Goal: Information Seeking & Learning: Understand process/instructions

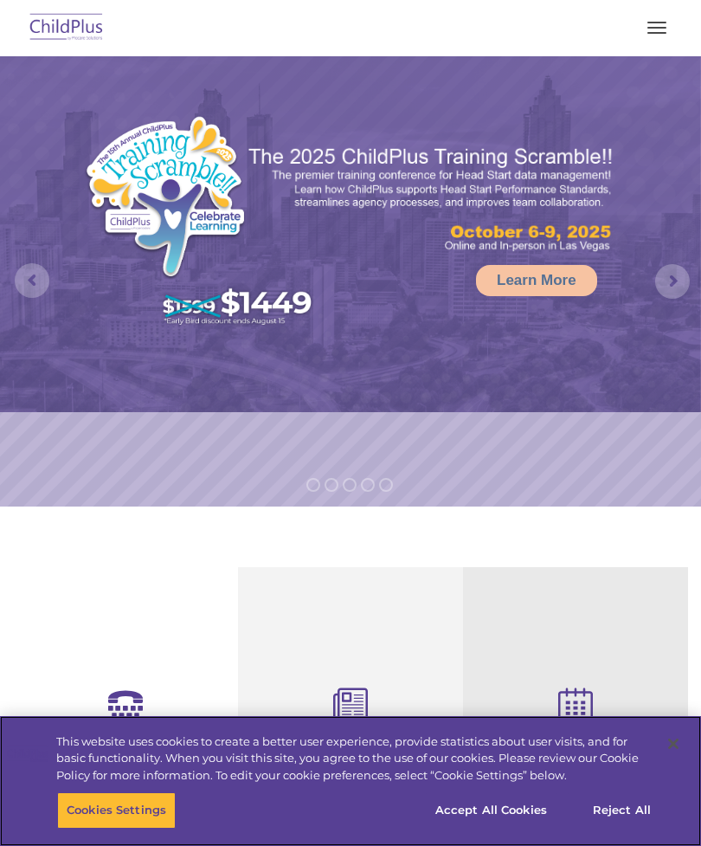
select select "MEDIUM"
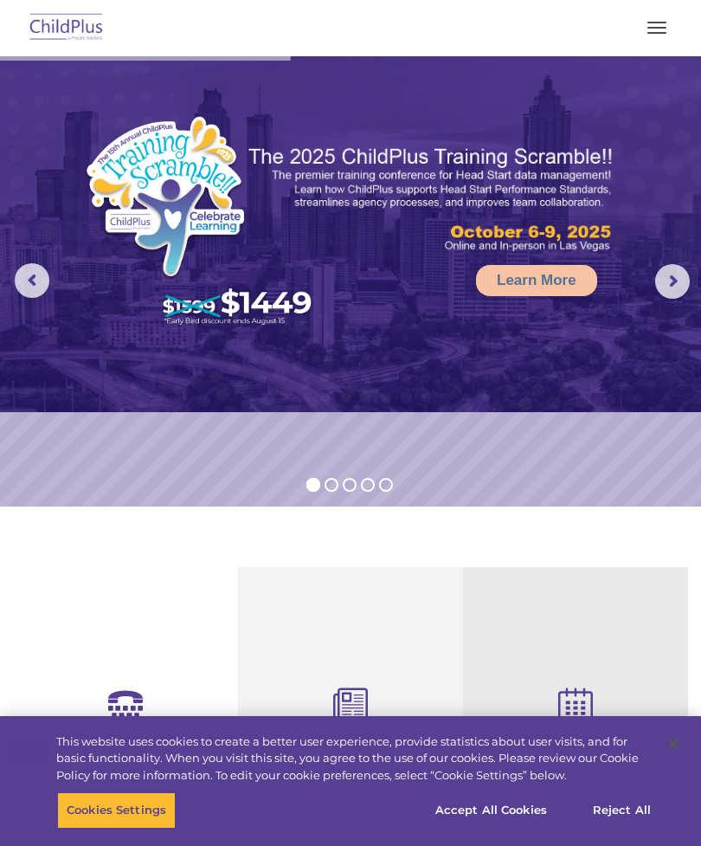
click at [668, 285] on rs-arrow at bounding box center [672, 281] width 35 height 35
click at [688, 284] on rs-arrow at bounding box center [672, 281] width 35 height 35
click at [698, 267] on img at bounding box center [350, 234] width 701 height 356
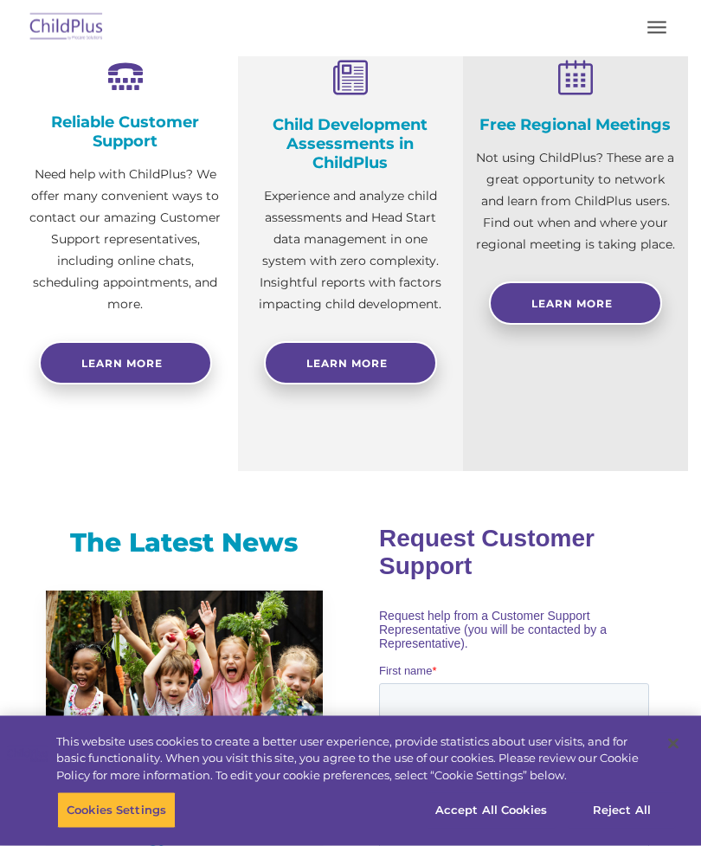
scroll to position [643, 0]
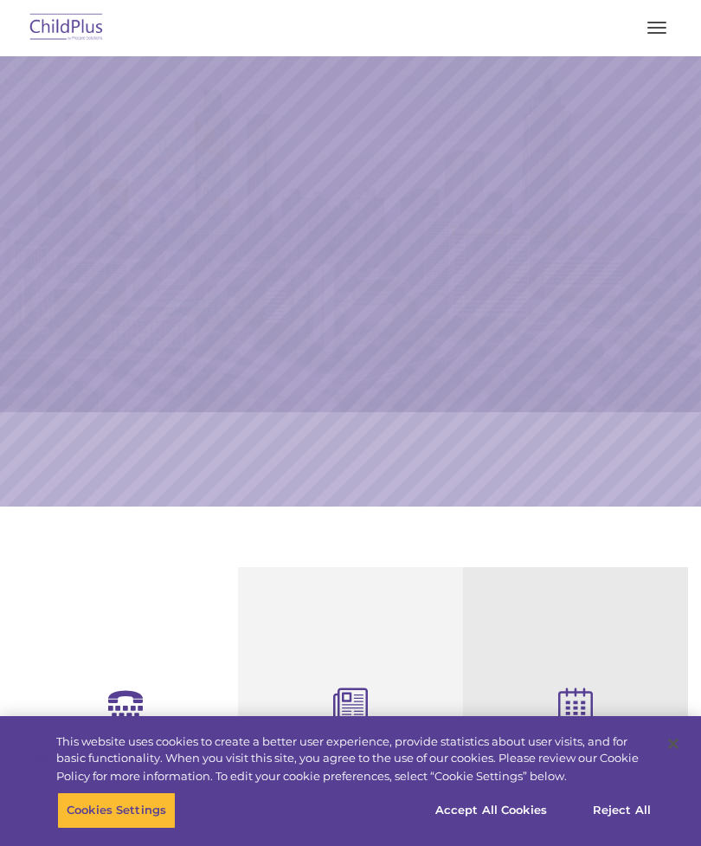
select select "MEDIUM"
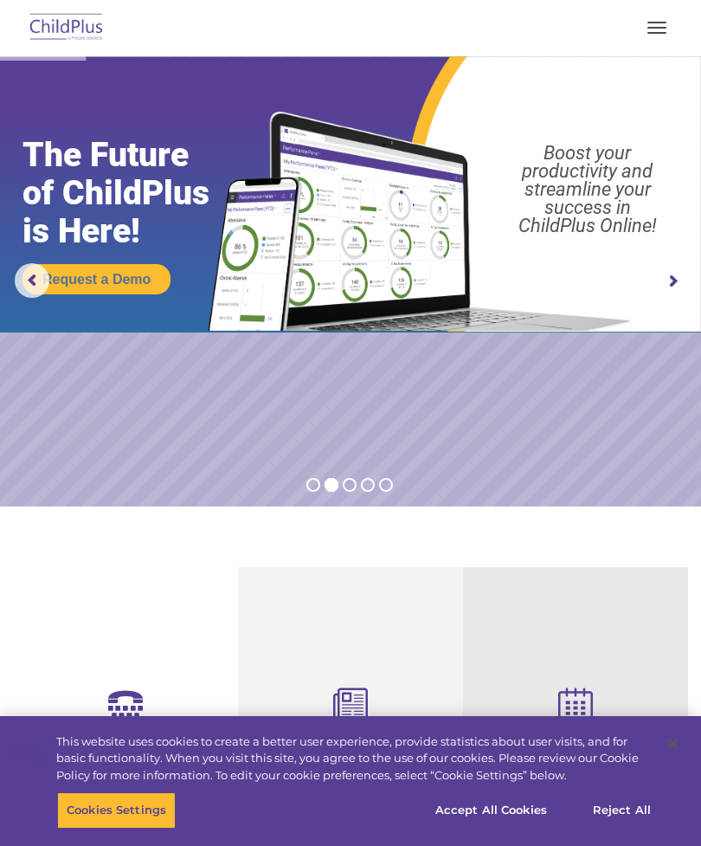
click at [663, 29] on button "button" at bounding box center [657, 28] width 36 height 28
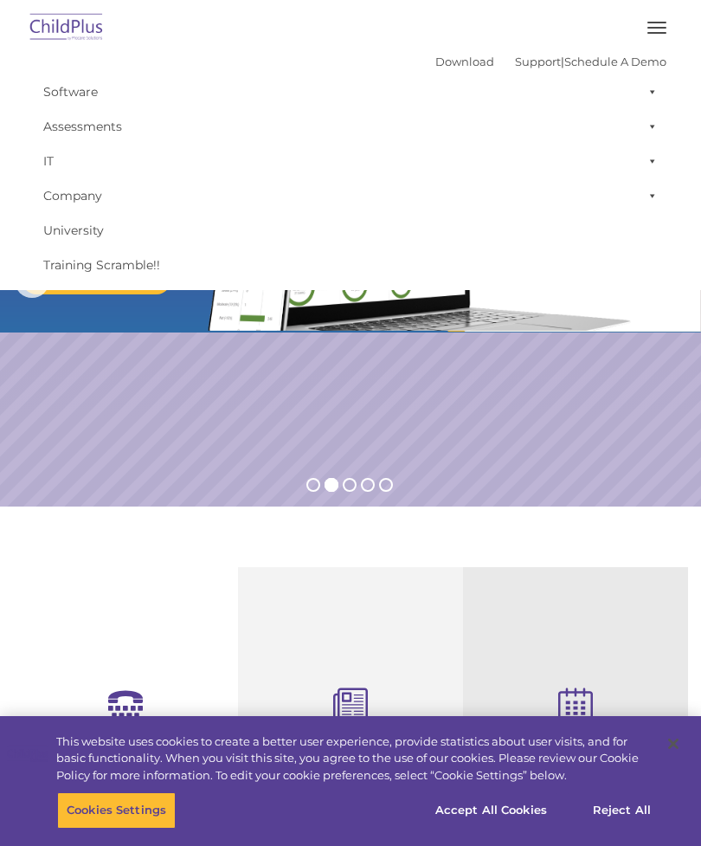
click at [65, 83] on link "Software" at bounding box center [351, 91] width 632 height 35
click at [225, 55] on div "Download Support | Schedule A Demo  MENU MENU Software ChildPlus: The original…" at bounding box center [351, 165] width 658 height 234
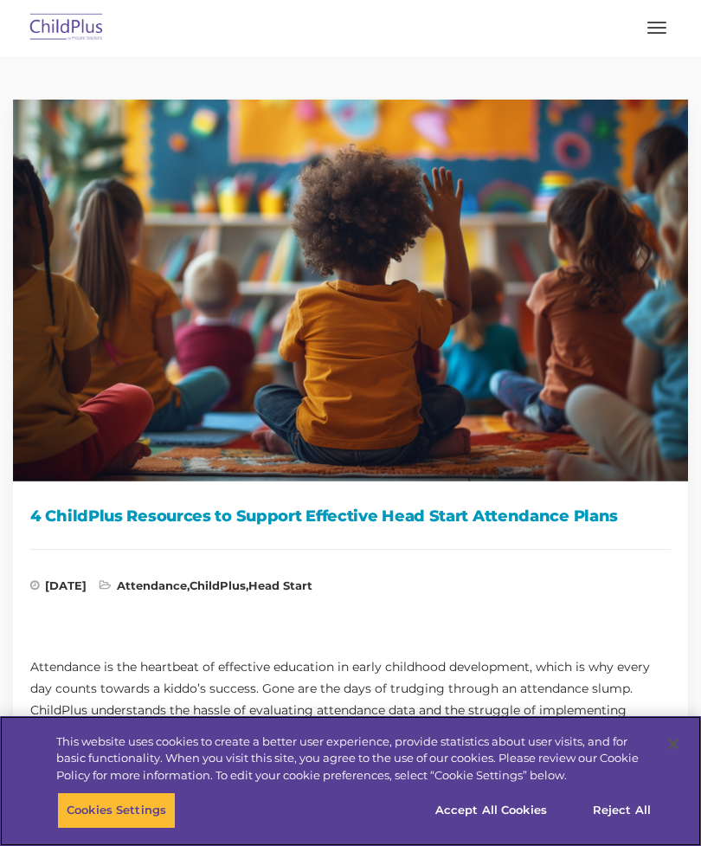
click at [473, 814] on button "Accept All Cookies" at bounding box center [491, 810] width 131 height 36
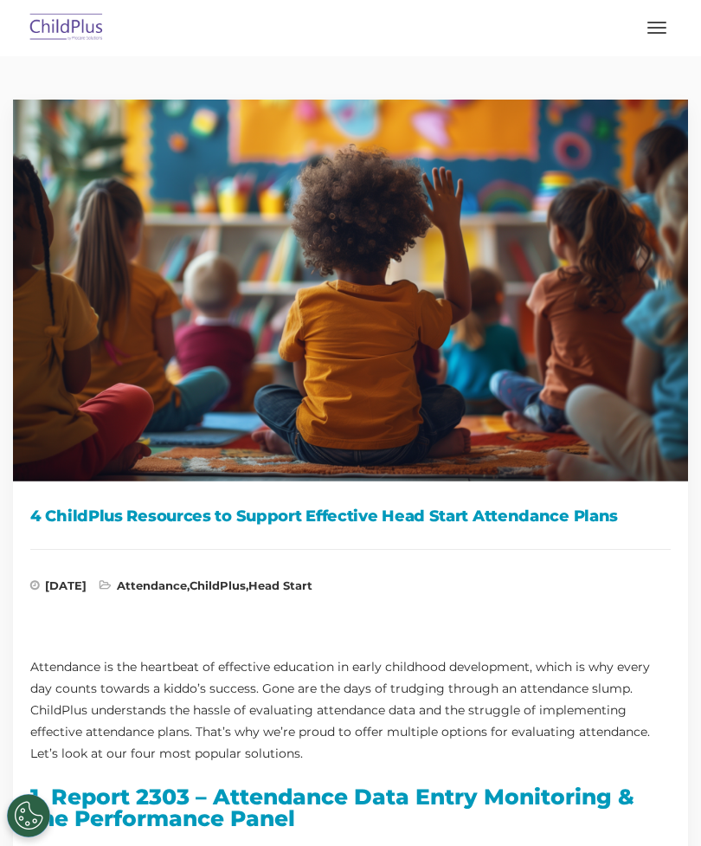
click at [661, 23] on button "button" at bounding box center [657, 28] width 36 height 28
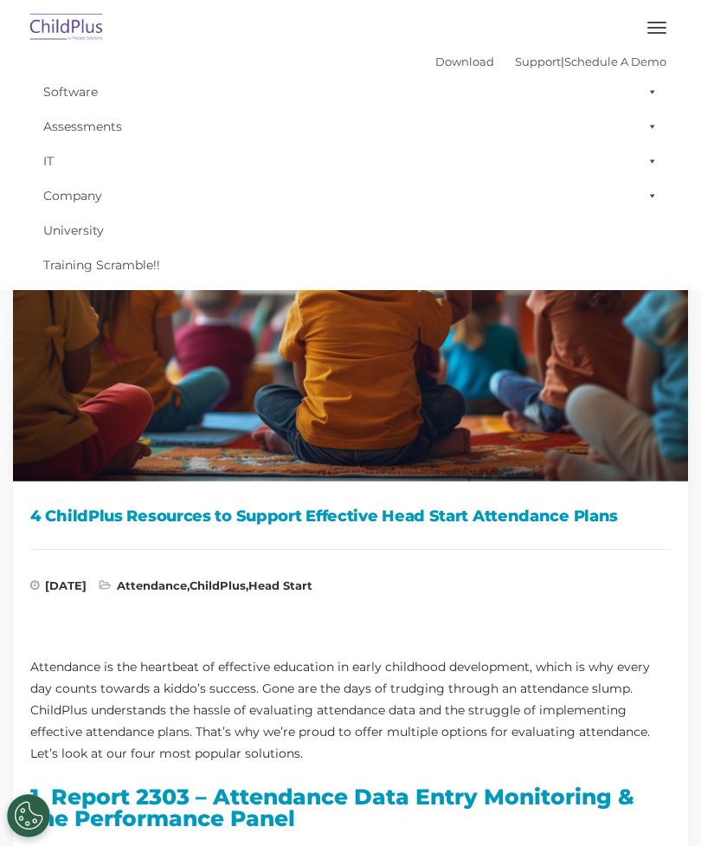
click at [669, 14] on button "button" at bounding box center [657, 28] width 36 height 28
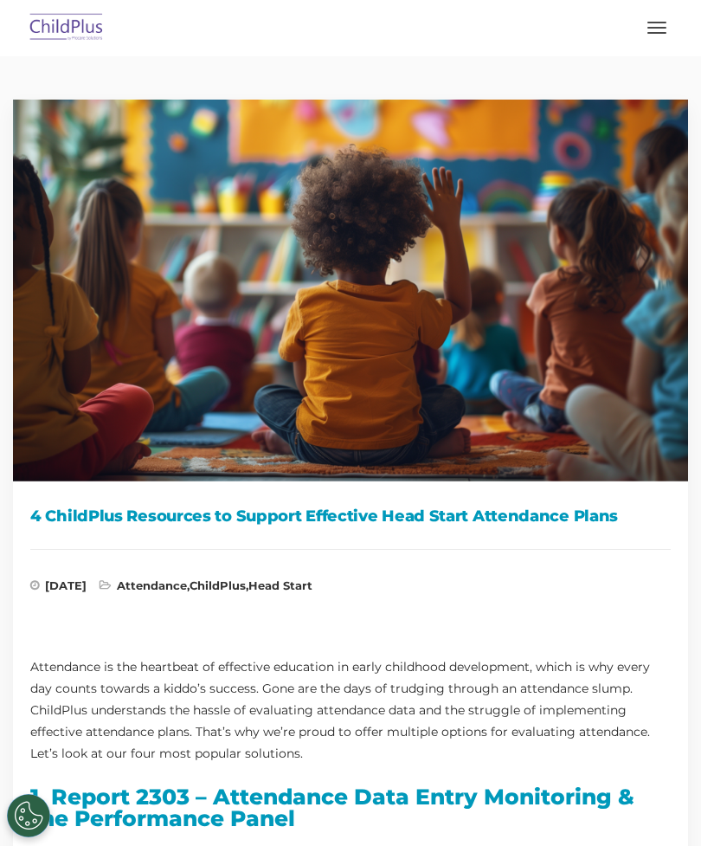
click at [671, 35] on button "button" at bounding box center [657, 28] width 36 height 28
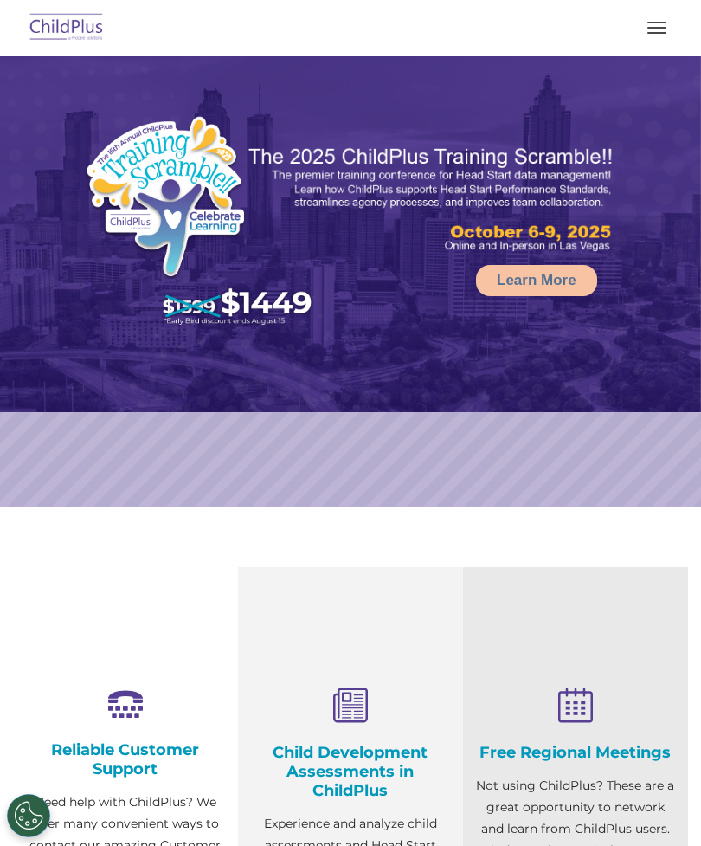
select select "MEDIUM"
click at [689, 298] on rs-arrow at bounding box center [672, 281] width 35 height 35
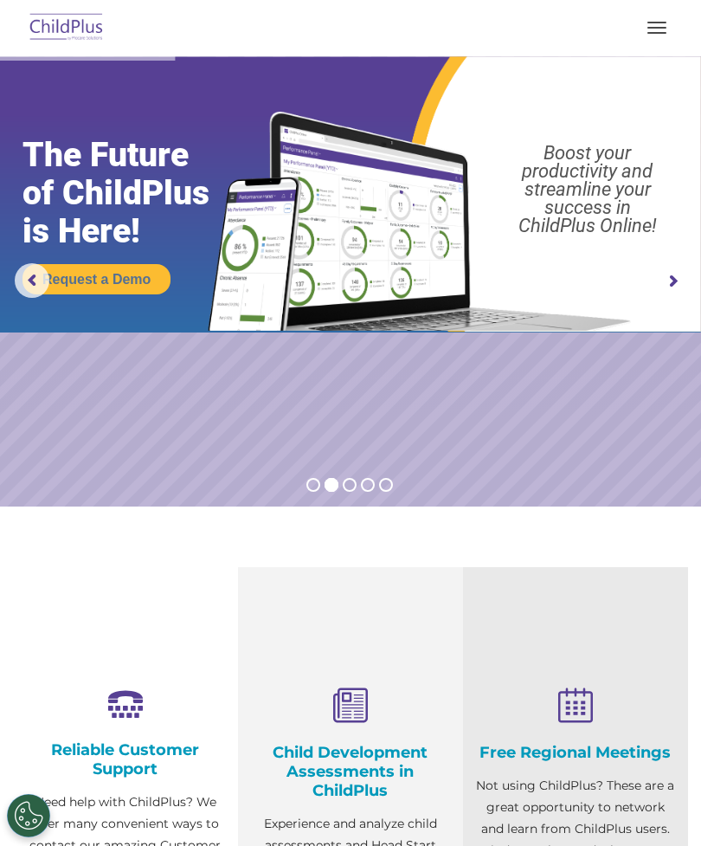
click at [667, 286] on rs-arrow at bounding box center [672, 281] width 35 height 35
click at [669, 282] on rs-arrow at bounding box center [672, 281] width 35 height 35
click at [674, 284] on rs-arrow at bounding box center [672, 281] width 35 height 35
click at [690, 280] on rs-arrow at bounding box center [672, 281] width 35 height 35
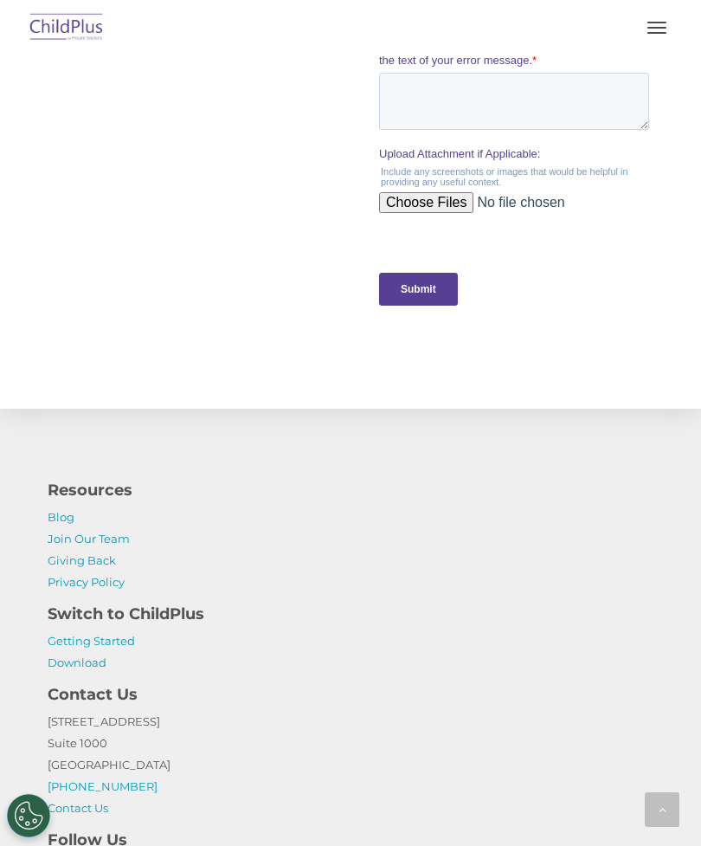
scroll to position [1857, 0]
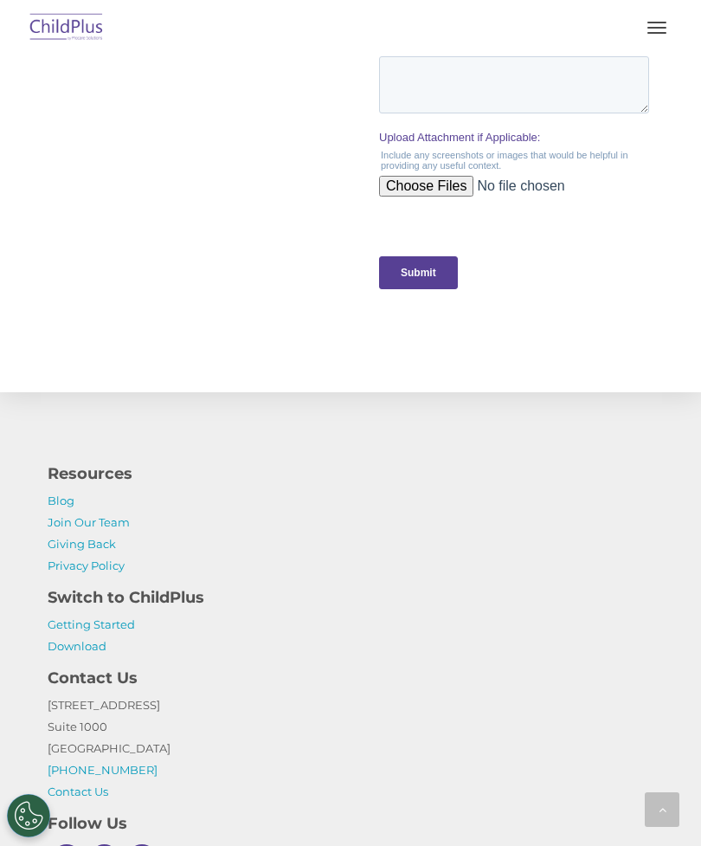
click at [113, 623] on link "Getting Started" at bounding box center [91, 624] width 87 height 14
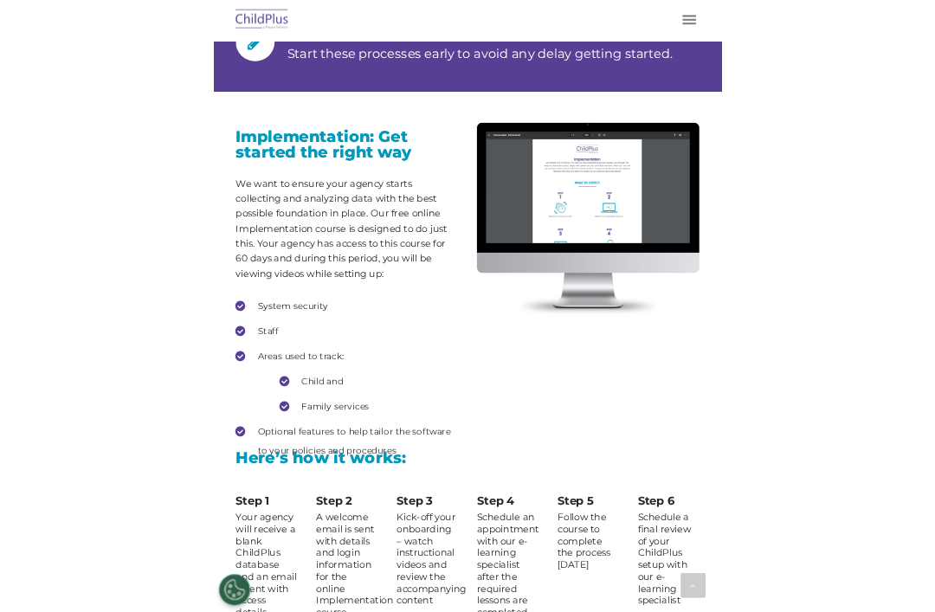
scroll to position [1998, 0]
